Goal: Task Accomplishment & Management: Manage account settings

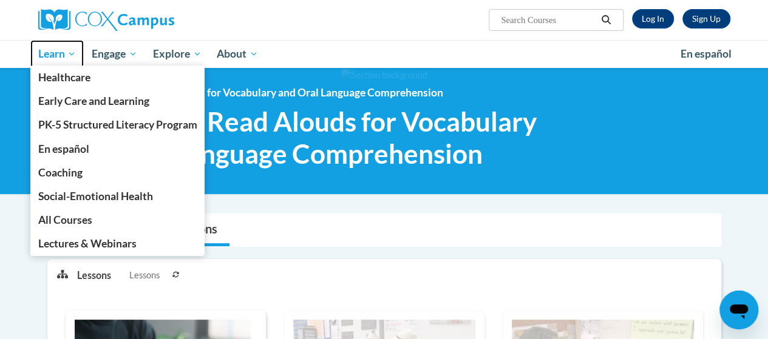
click at [52, 63] on link "Learn" at bounding box center [57, 54] width 54 height 28
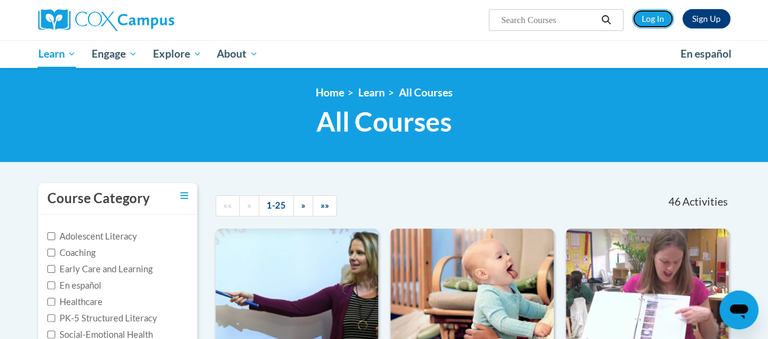
click at [657, 21] on link "Log In" at bounding box center [653, 18] width 42 height 19
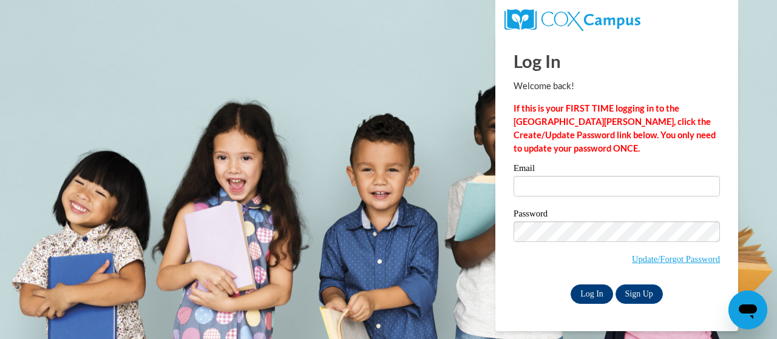
type input "willetts.kristin.s@muscogee.k12.ga.us"
click at [593, 296] on input "Log In" at bounding box center [592, 294] width 42 height 19
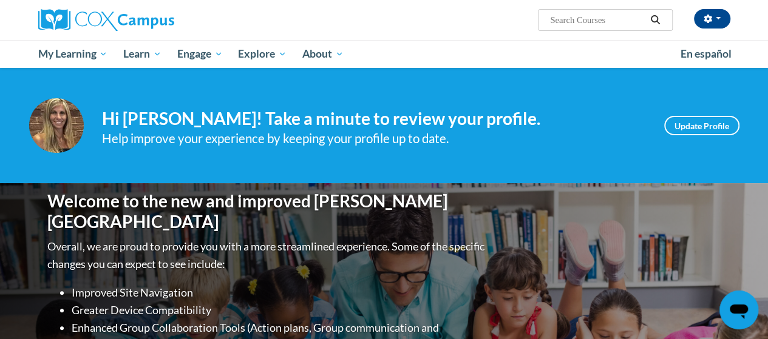
click at [603, 21] on input "Search..." at bounding box center [597, 20] width 97 height 15
